Goal: Check status: Check status

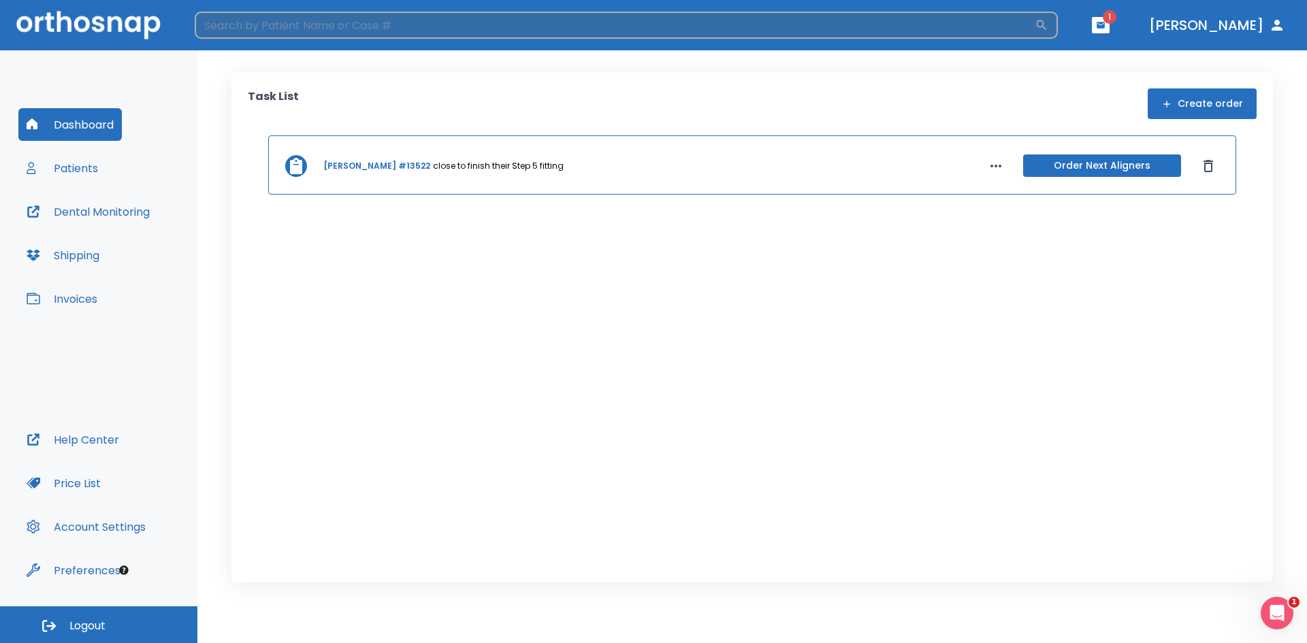
drag, startPoint x: 382, startPoint y: 37, endPoint x: 384, endPoint y: 25, distance: 12.4
click at [383, 33] on input "search" at bounding box center [615, 25] width 840 height 27
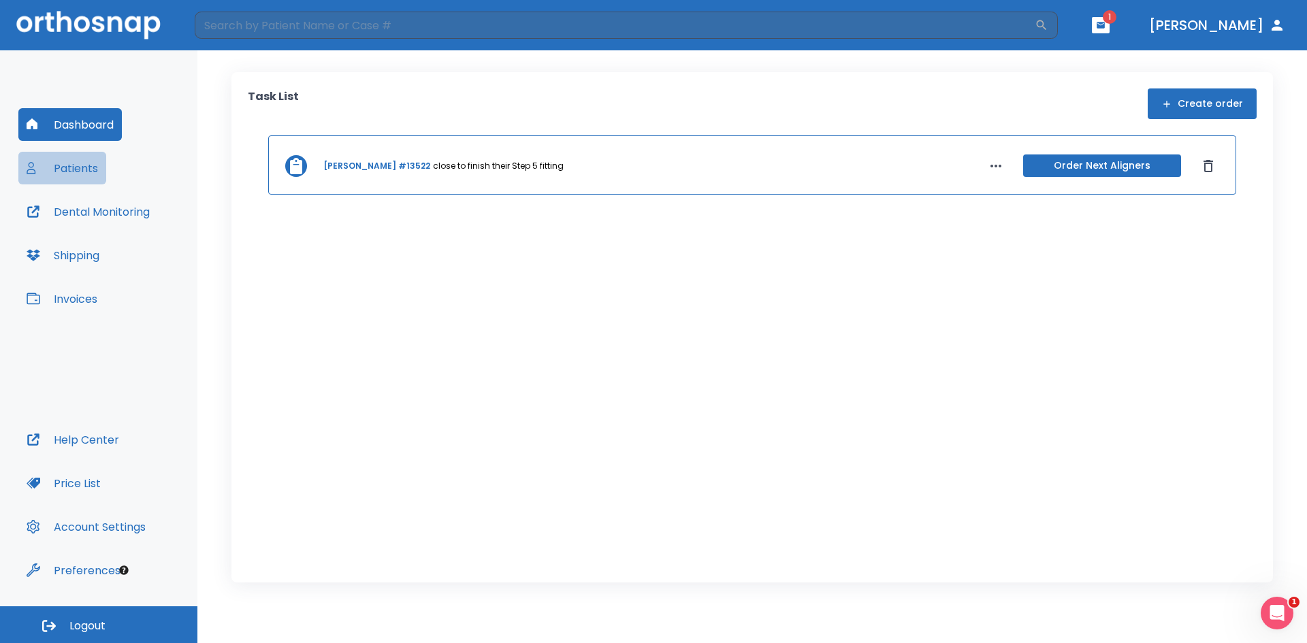
click at [77, 167] on button "Patients" at bounding box center [62, 168] width 88 height 33
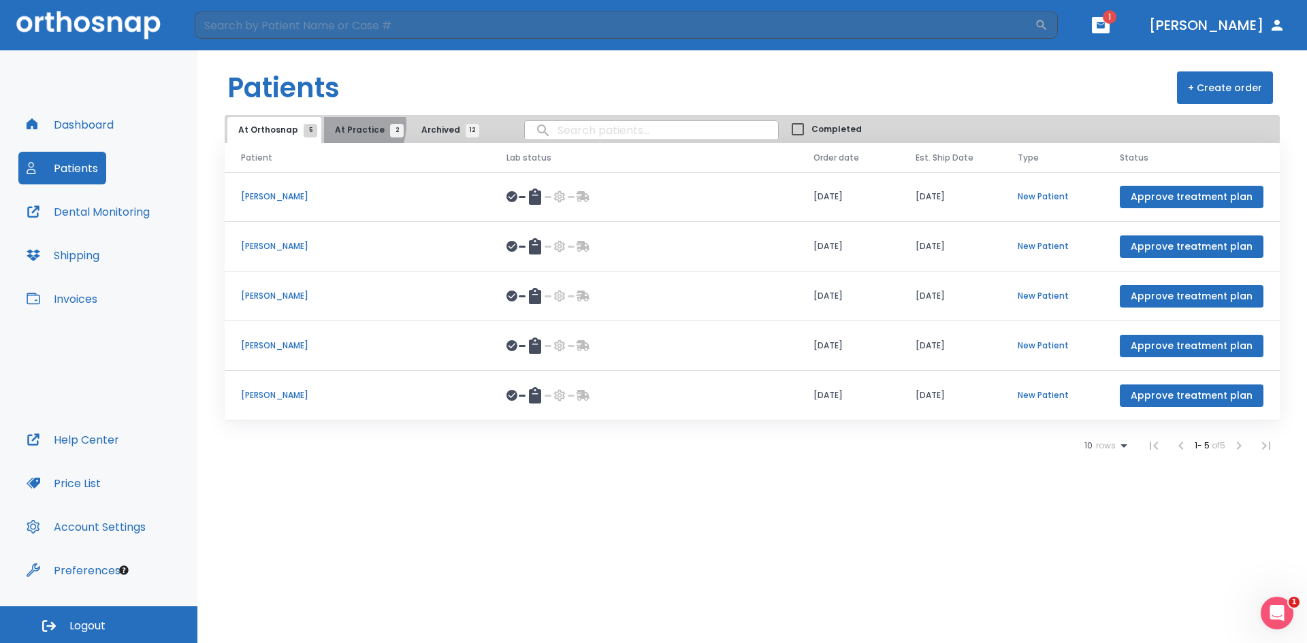
click at [345, 125] on span "At Practice 2" at bounding box center [366, 130] width 62 height 12
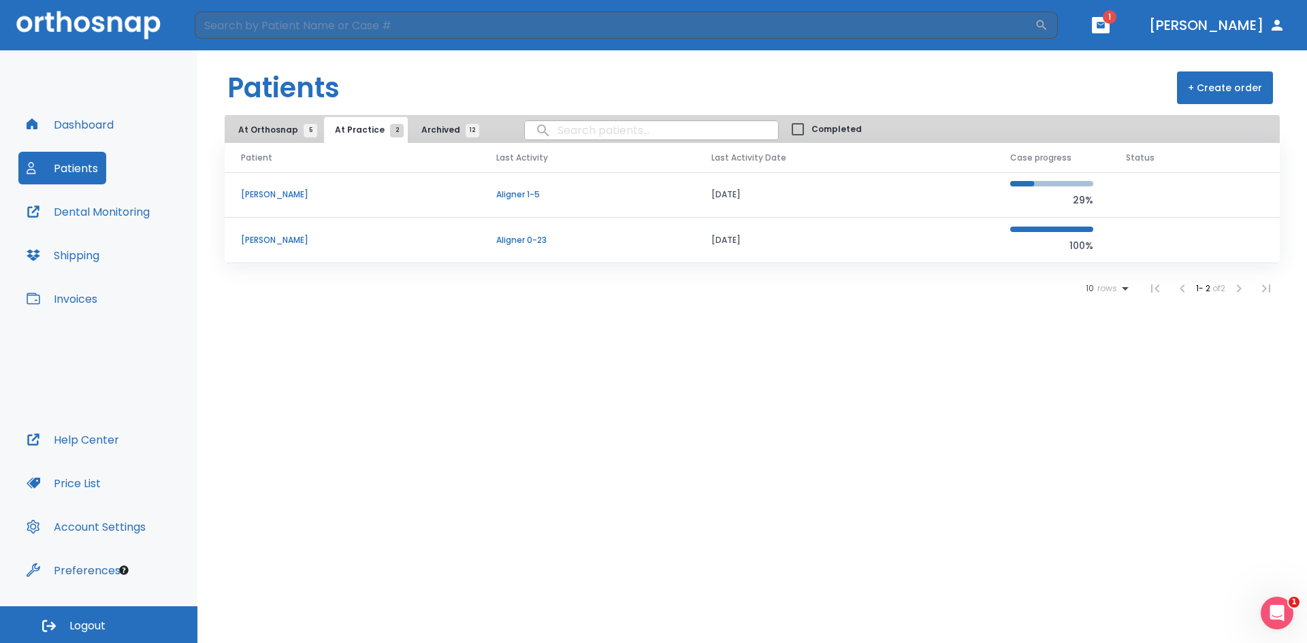
click at [263, 239] on p "[PERSON_NAME]" at bounding box center [352, 240] width 223 height 12
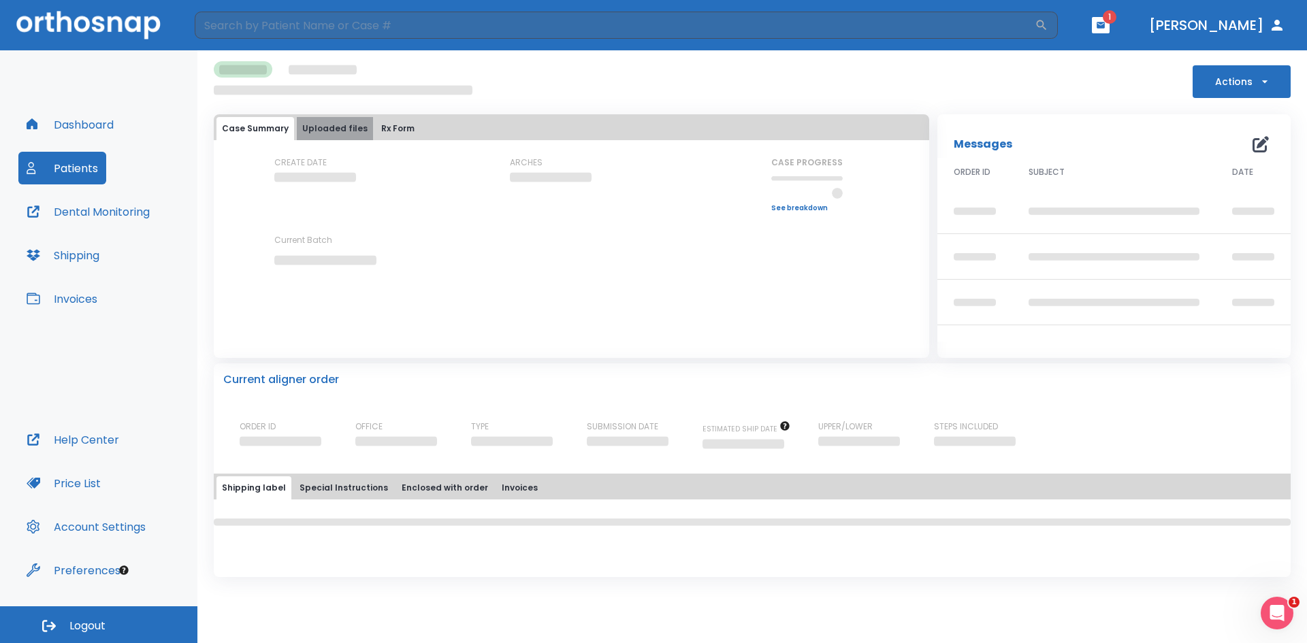
click at [338, 127] on button "Uploaded files" at bounding box center [335, 128] width 76 height 23
click at [334, 136] on button "Uploaded files" at bounding box center [335, 128] width 76 height 23
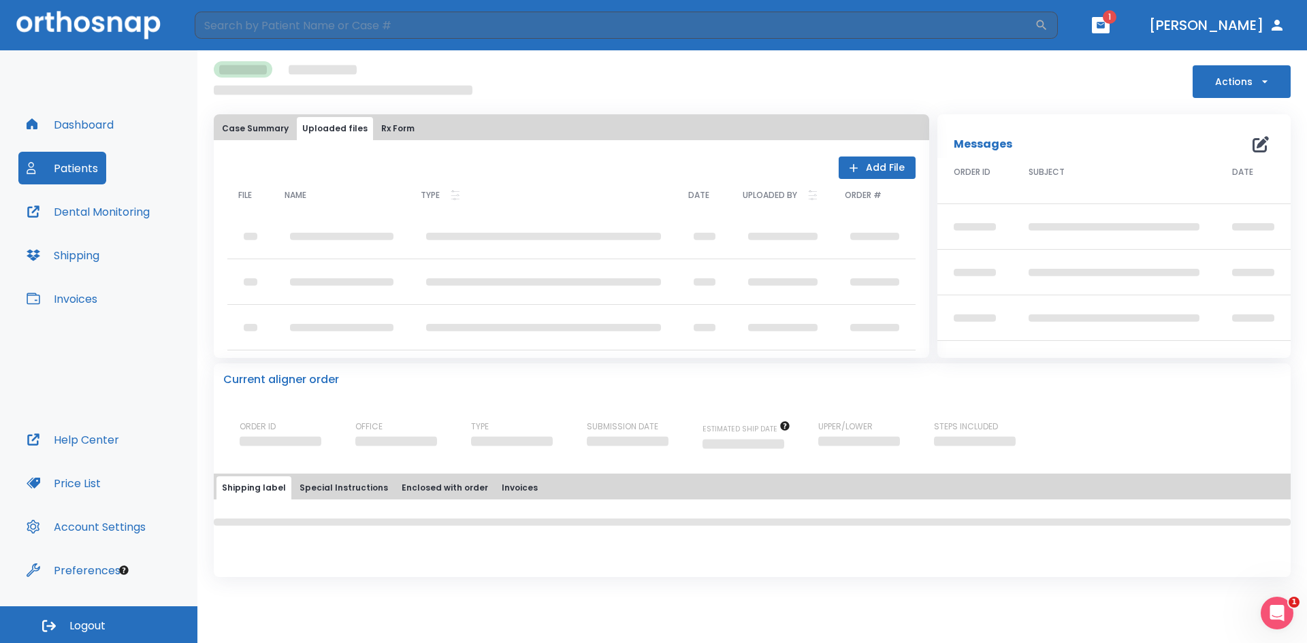
scroll to position [17, 0]
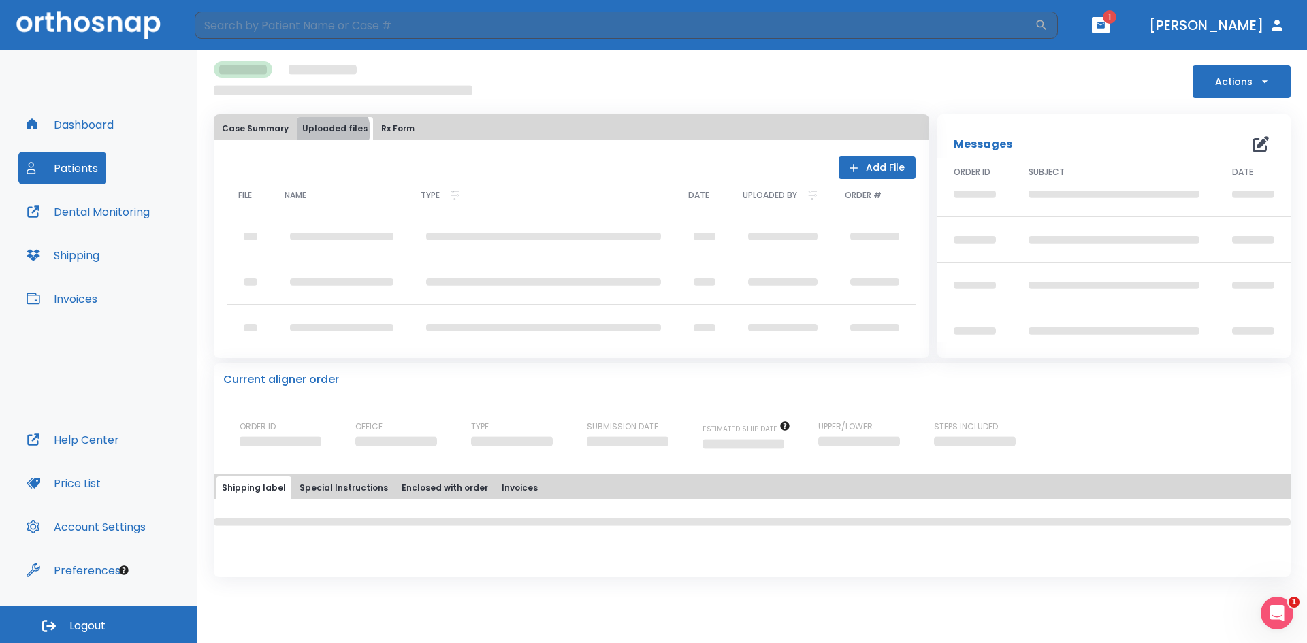
click at [329, 131] on button "Uploaded files" at bounding box center [335, 128] width 76 height 23
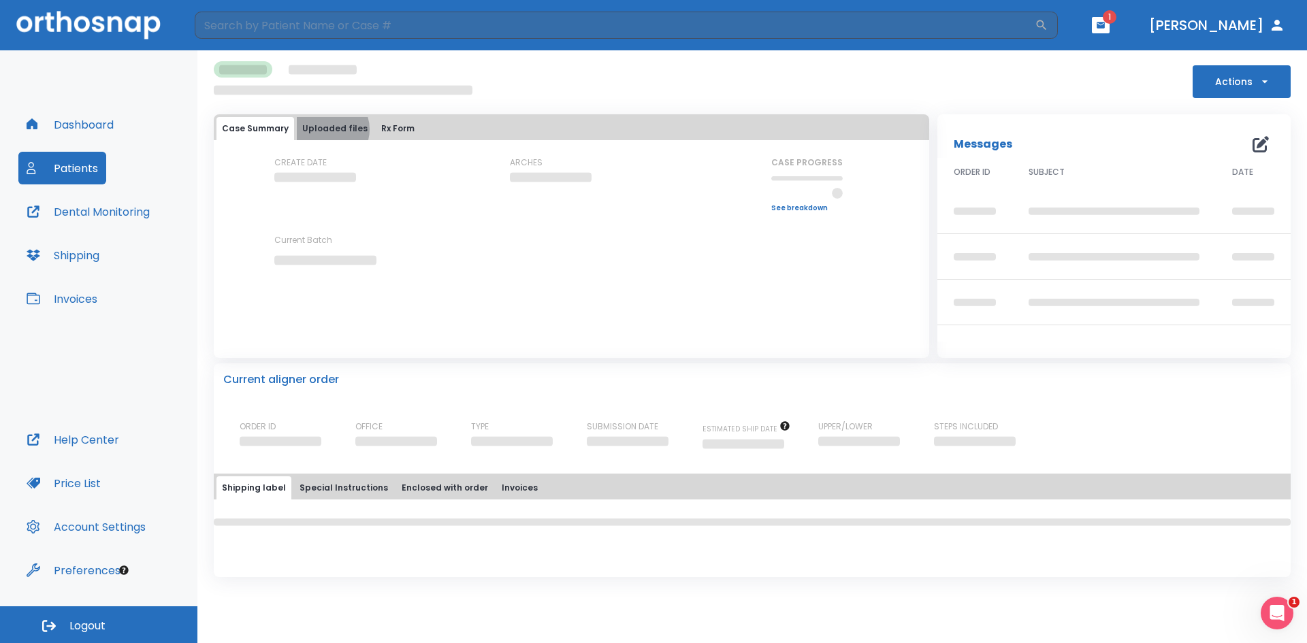
click at [326, 129] on button "Uploaded files" at bounding box center [335, 128] width 76 height 23
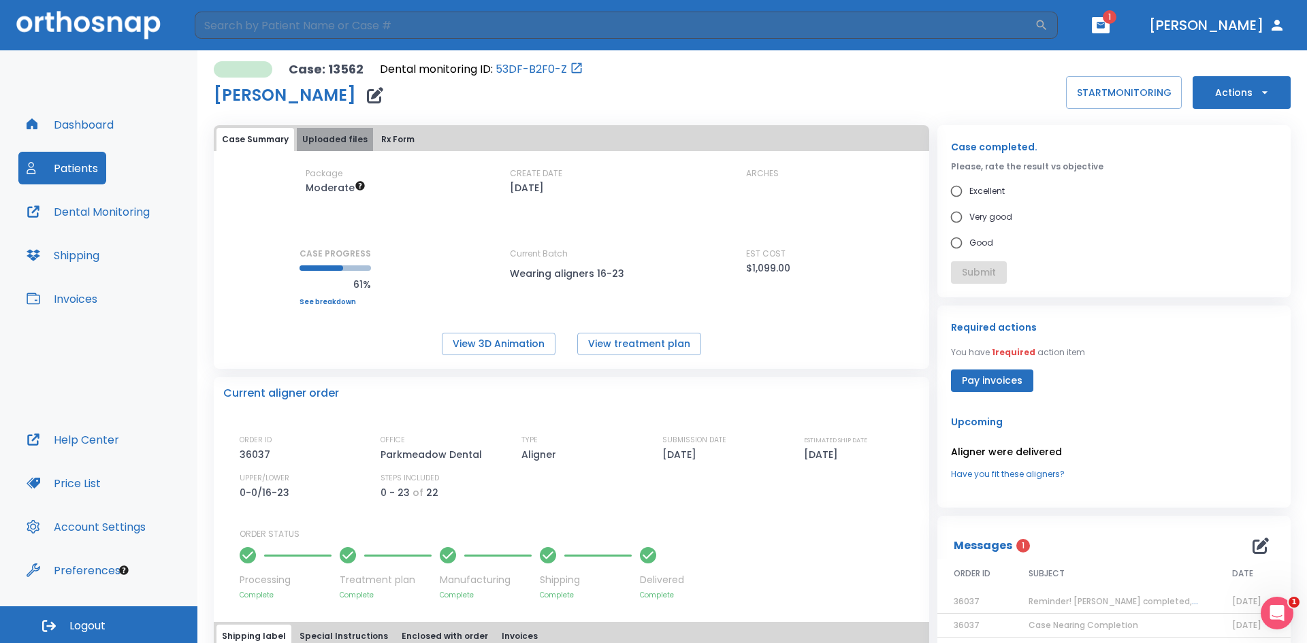
click at [350, 142] on button "Uploaded files" at bounding box center [335, 139] width 76 height 23
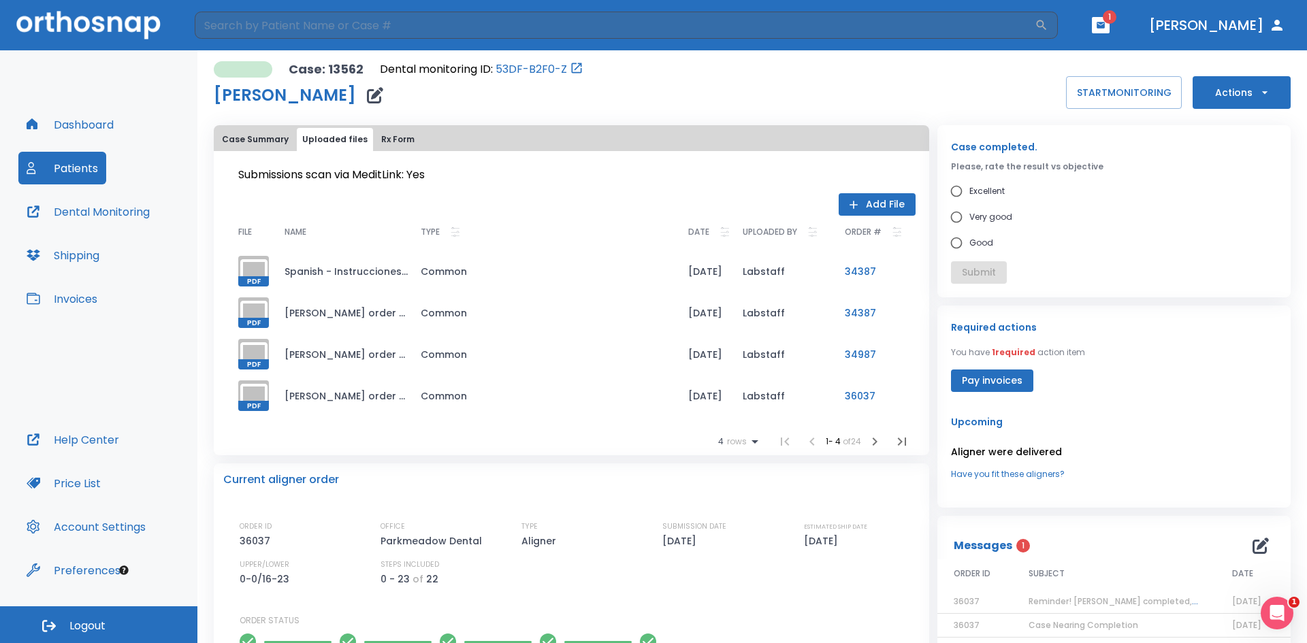
click at [257, 313] on icon at bounding box center [254, 313] width 33 height 33
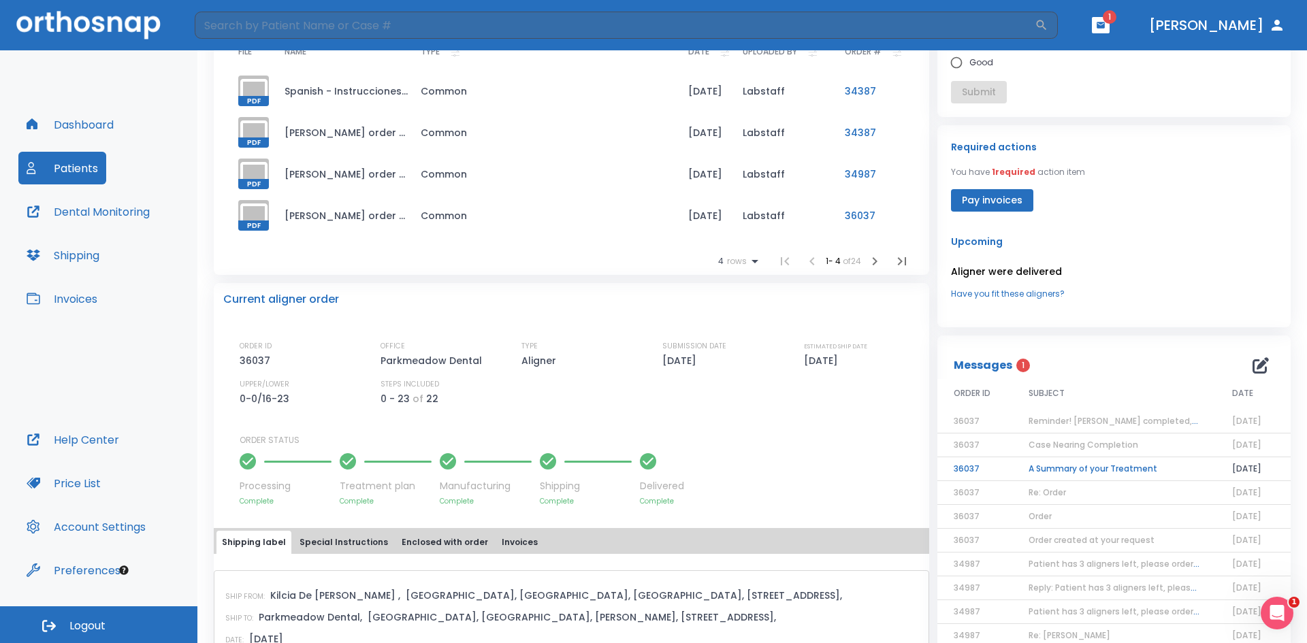
scroll to position [295, 0]
